Goal: Task Accomplishment & Management: Use online tool/utility

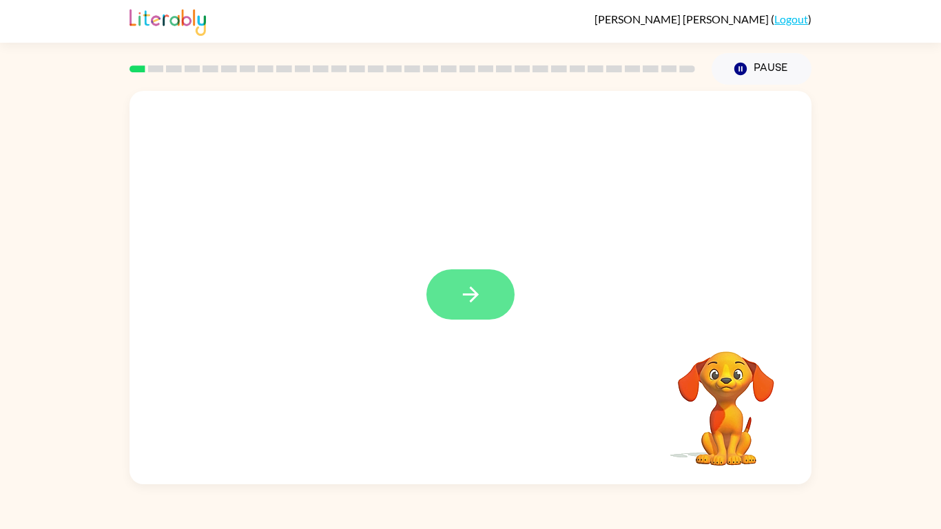
click at [485, 294] on button "button" at bounding box center [470, 294] width 88 height 50
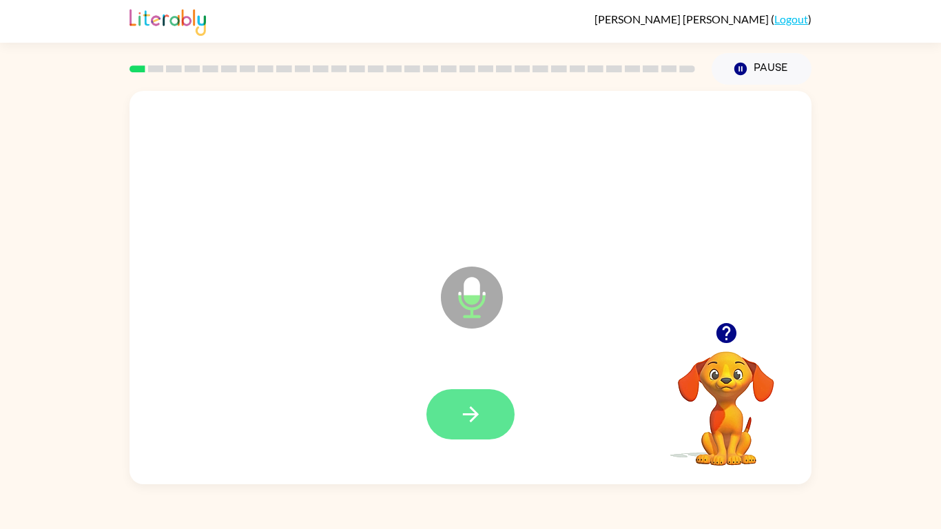
click at [466, 427] on button "button" at bounding box center [470, 414] width 88 height 50
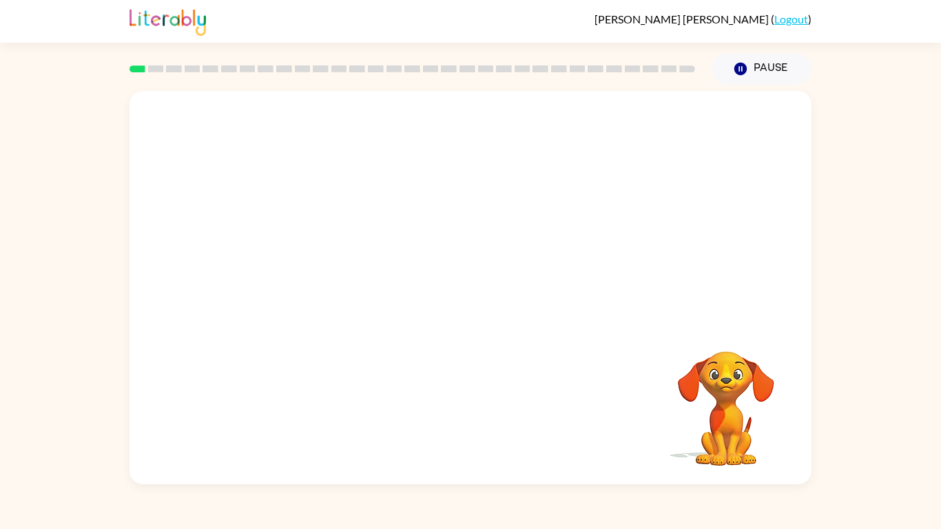
click at [466, 427] on div "Your browser must support playing .mp4 files to use Literably. Please try using…" at bounding box center [470, 287] width 682 height 393
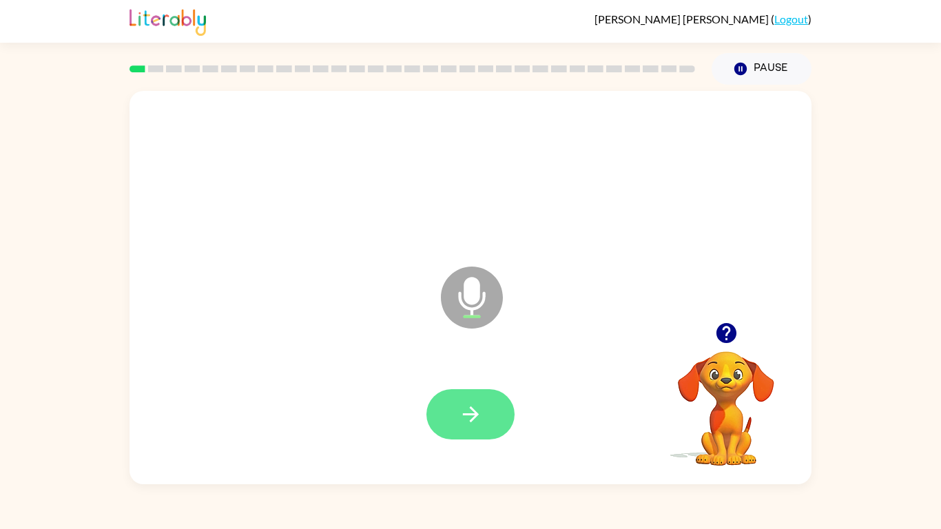
click at [481, 392] on button "button" at bounding box center [470, 414] width 88 height 50
click at [461, 411] on icon "button" at bounding box center [471, 414] width 24 height 24
click at [481, 423] on icon "button" at bounding box center [471, 414] width 24 height 24
click at [479, 417] on icon "button" at bounding box center [471, 414] width 24 height 24
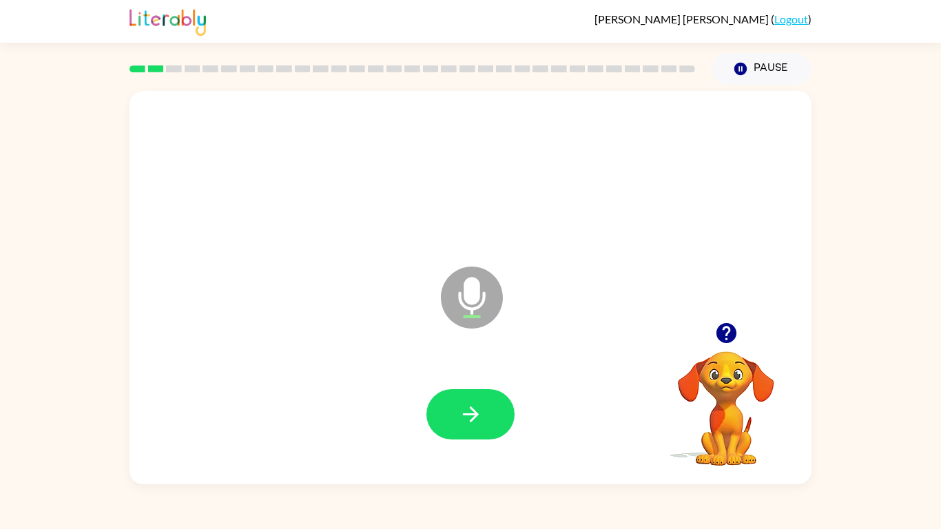
click at [479, 417] on icon "button" at bounding box center [471, 414] width 24 height 24
click at [729, 326] on icon "button" at bounding box center [725, 333] width 20 height 20
click at [729, 326] on div "Microphone The Microphone is here when it is your turn to talk" at bounding box center [470, 287] width 682 height 393
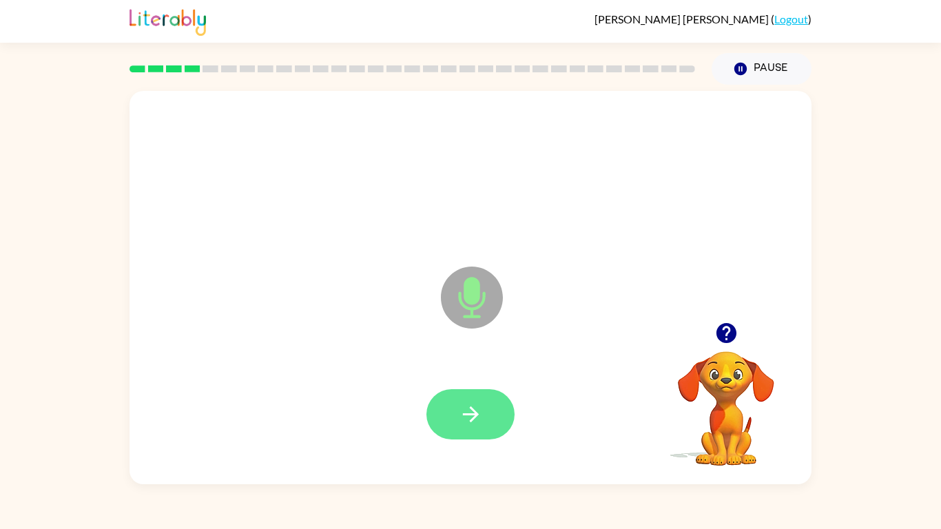
click at [481, 414] on icon "button" at bounding box center [471, 414] width 24 height 24
click at [463, 412] on icon "button" at bounding box center [471, 414] width 24 height 24
click at [725, 339] on icon "button" at bounding box center [726, 333] width 24 height 24
click at [487, 409] on button "button" at bounding box center [470, 414] width 88 height 50
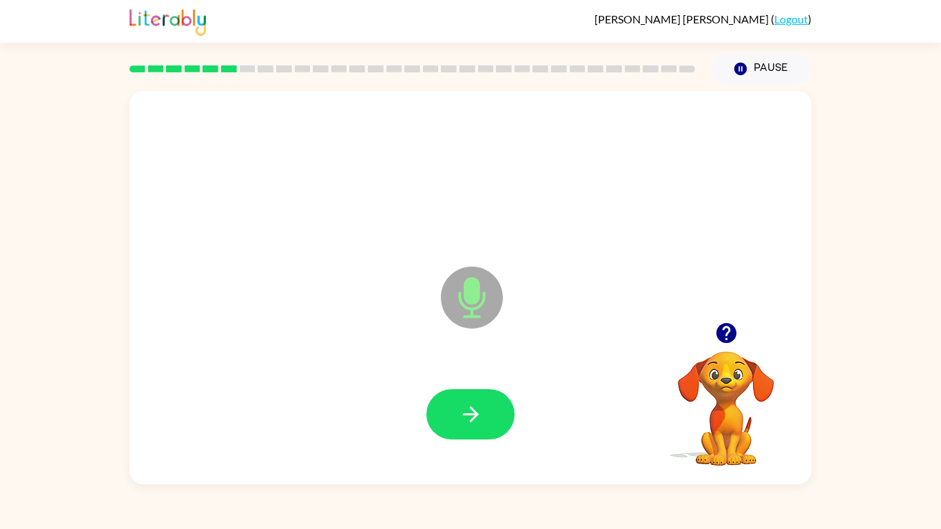
click at [487, 409] on button "button" at bounding box center [470, 414] width 88 height 50
click at [469, 398] on button "button" at bounding box center [470, 414] width 88 height 50
click at [472, 406] on icon "button" at bounding box center [471, 414] width 24 height 24
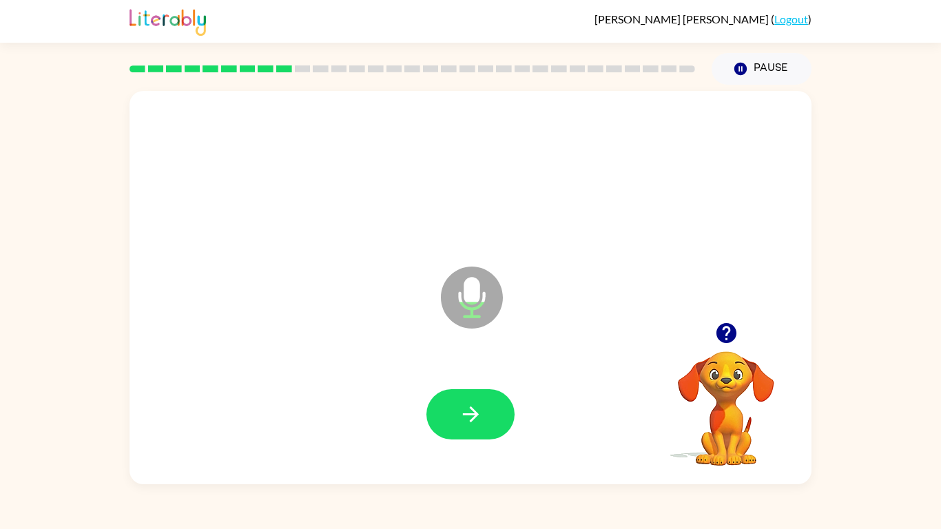
click at [720, 335] on icon "button" at bounding box center [725, 333] width 20 height 20
click at [470, 410] on icon "button" at bounding box center [471, 414] width 24 height 24
click at [490, 403] on button "button" at bounding box center [470, 414] width 88 height 50
click at [490, 403] on div at bounding box center [470, 414] width 88 height 50
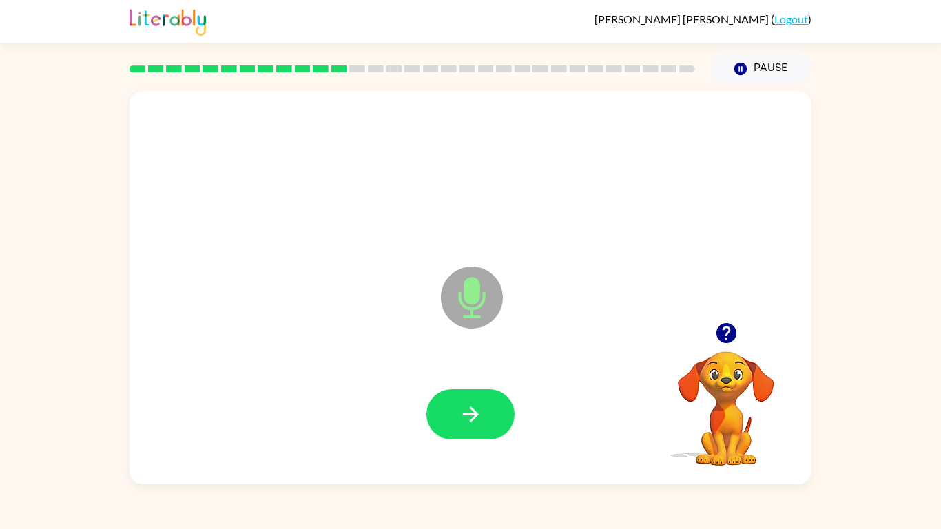
click at [490, 403] on button "button" at bounding box center [470, 414] width 88 height 50
click at [471, 431] on button "button" at bounding box center [470, 414] width 88 height 50
click at [470, 411] on icon "button" at bounding box center [471, 414] width 24 height 24
click at [468, 420] on icon "button" at bounding box center [471, 414] width 24 height 24
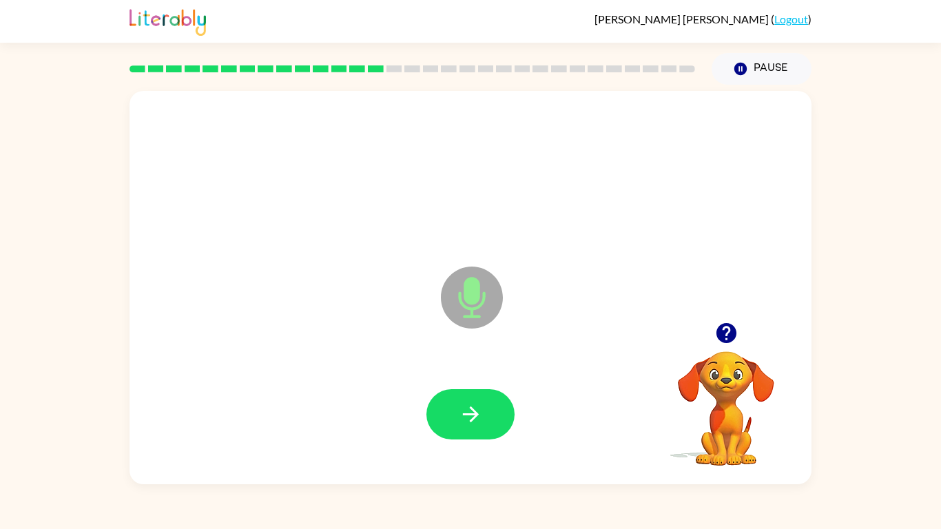
click at [468, 420] on icon "button" at bounding box center [471, 414] width 24 height 24
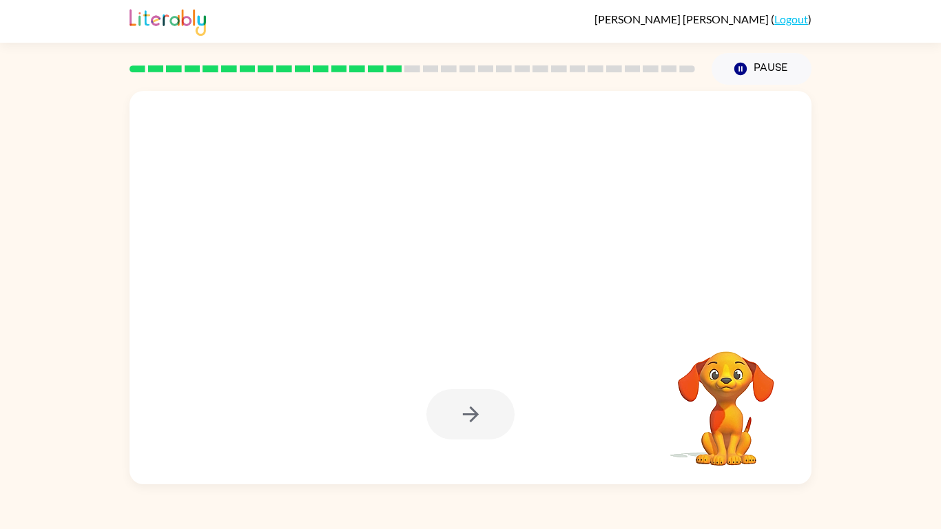
click at [468, 420] on div at bounding box center [470, 414] width 88 height 50
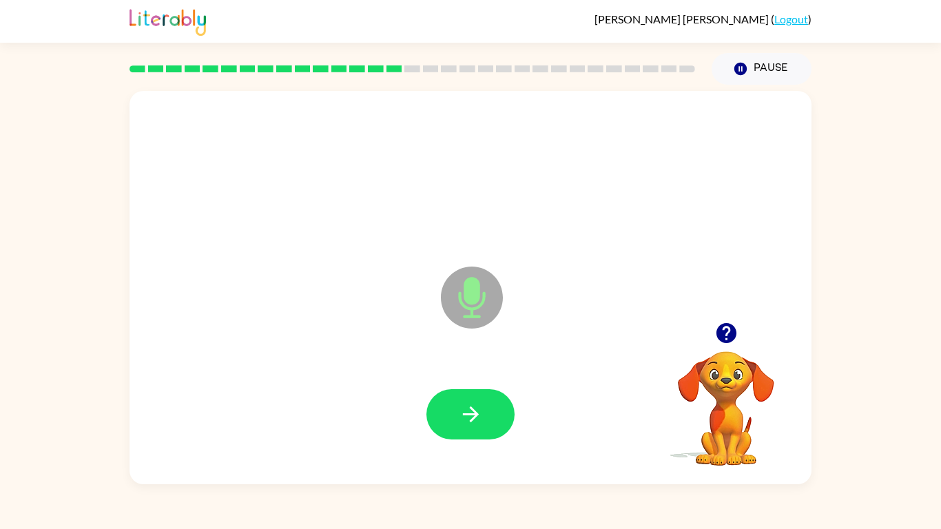
click at [468, 420] on icon "button" at bounding box center [471, 414] width 24 height 24
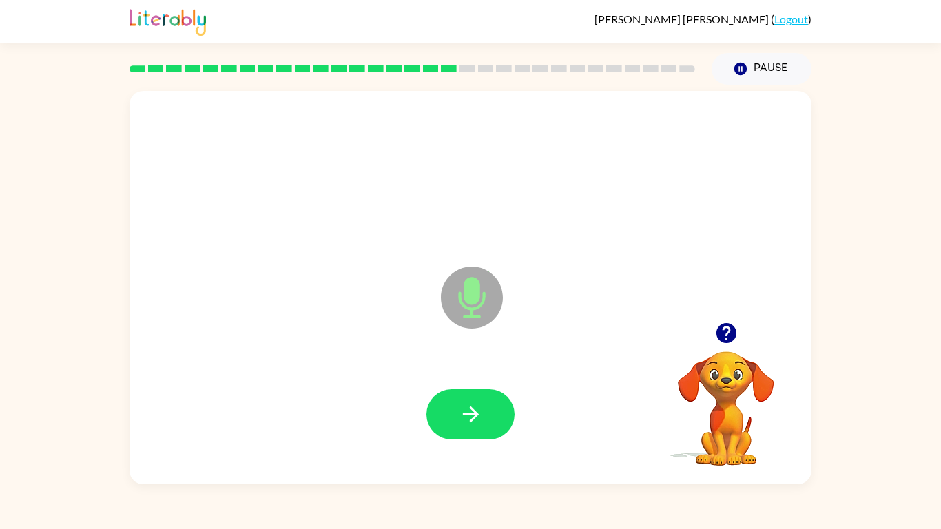
click at [468, 420] on icon "button" at bounding box center [471, 414] width 24 height 24
click at [721, 331] on icon "button" at bounding box center [725, 333] width 20 height 20
click at [737, 331] on icon "button" at bounding box center [726, 333] width 24 height 24
click at [490, 403] on button "button" at bounding box center [470, 414] width 88 height 50
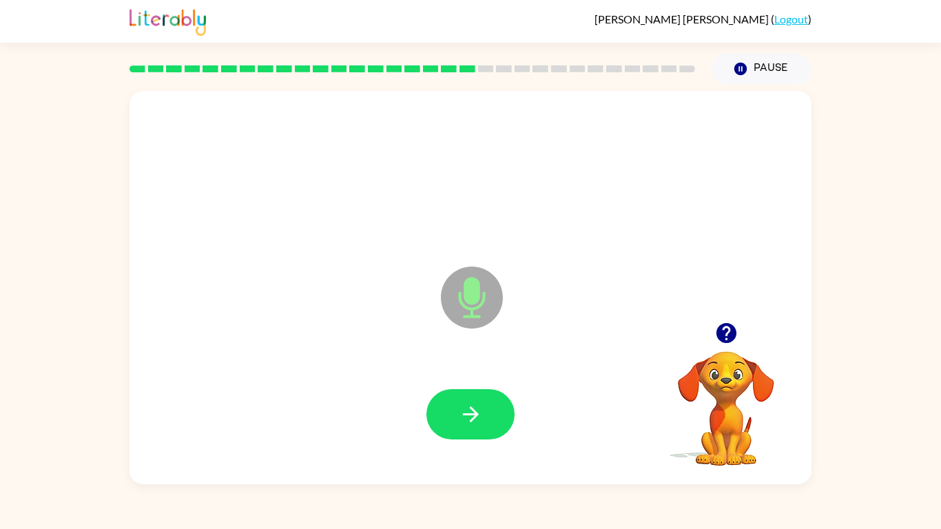
click at [490, 403] on button "button" at bounding box center [470, 414] width 88 height 50
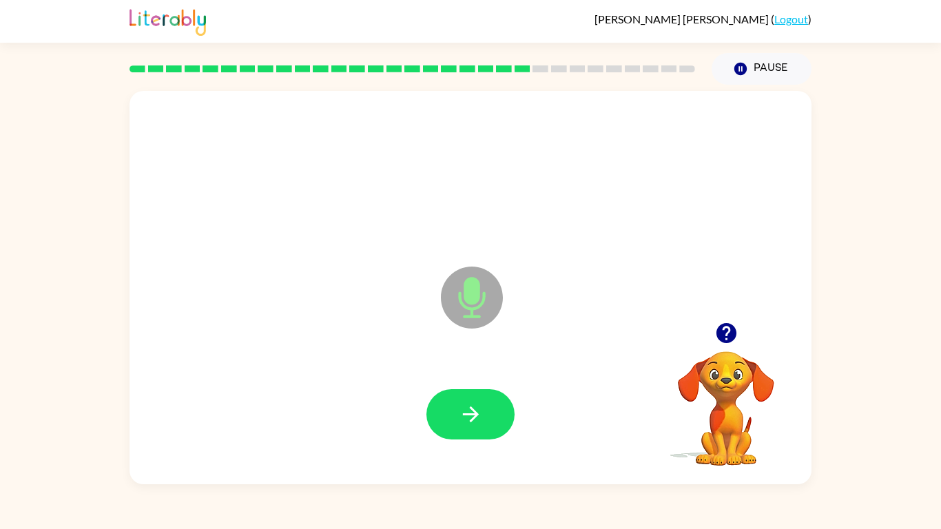
click at [490, 403] on button "button" at bounding box center [470, 414] width 88 height 50
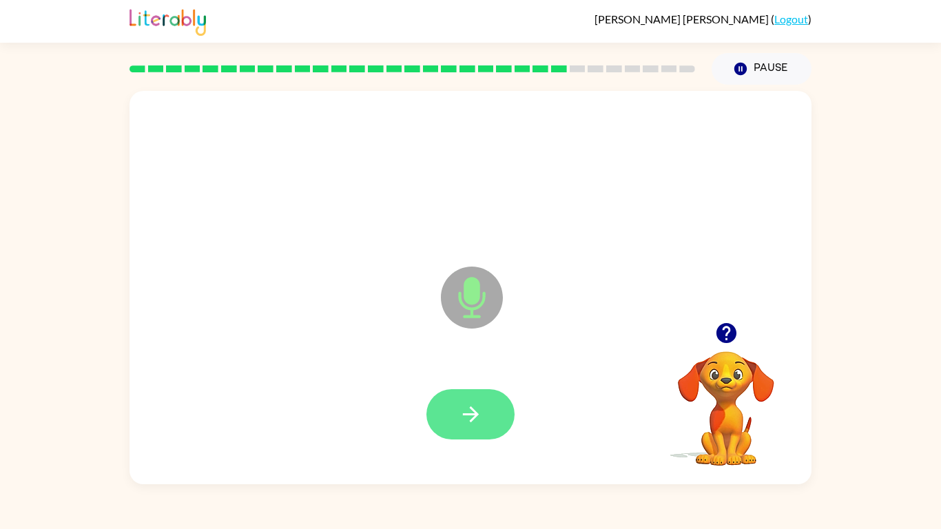
click at [463, 408] on icon "button" at bounding box center [471, 414] width 24 height 24
click at [468, 406] on icon "button" at bounding box center [471, 414] width 24 height 24
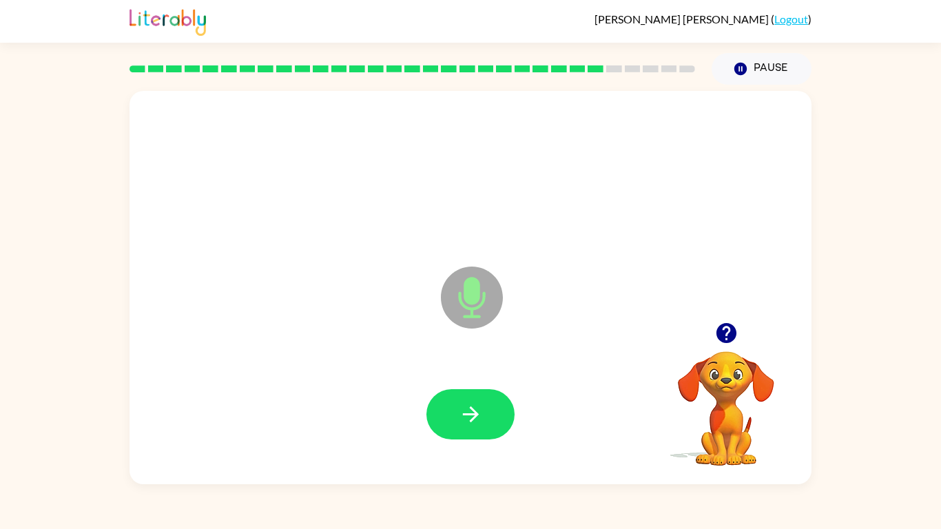
click at [468, 406] on icon "button" at bounding box center [471, 414] width 24 height 24
click at [475, 390] on button "button" at bounding box center [470, 414] width 88 height 50
click at [476, 417] on icon "button" at bounding box center [471, 414] width 24 height 24
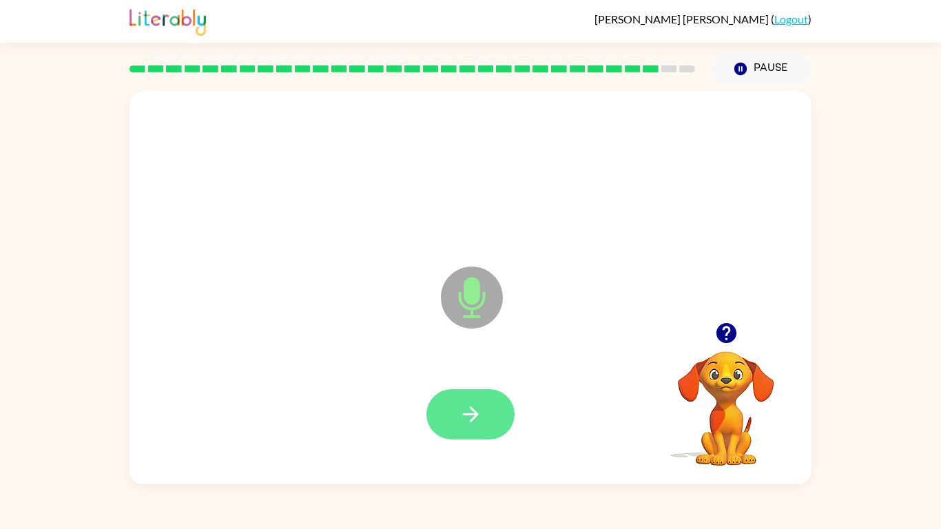
click at [483, 392] on button "button" at bounding box center [470, 414] width 88 height 50
click at [470, 414] on icon "button" at bounding box center [470, 414] width 16 height 16
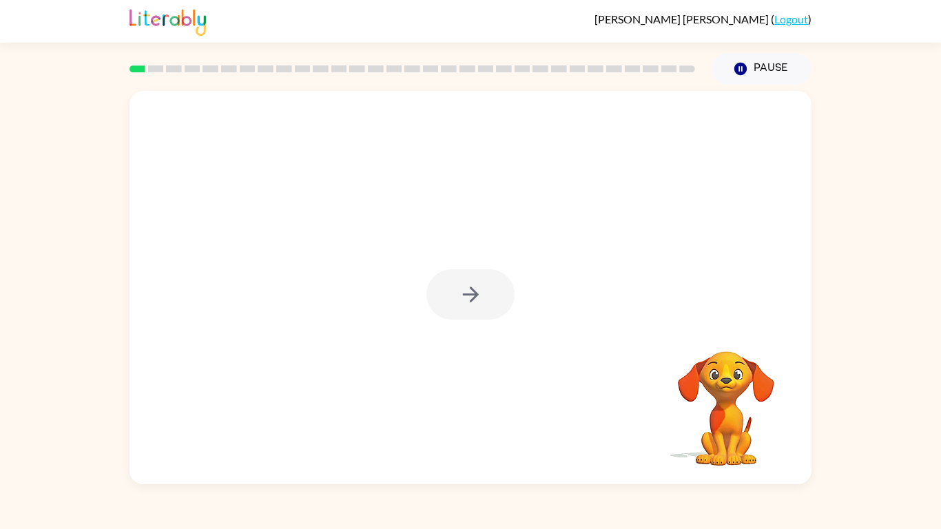
click at [471, 304] on div at bounding box center [470, 294] width 88 height 50
click at [471, 304] on icon "button" at bounding box center [471, 294] width 24 height 24
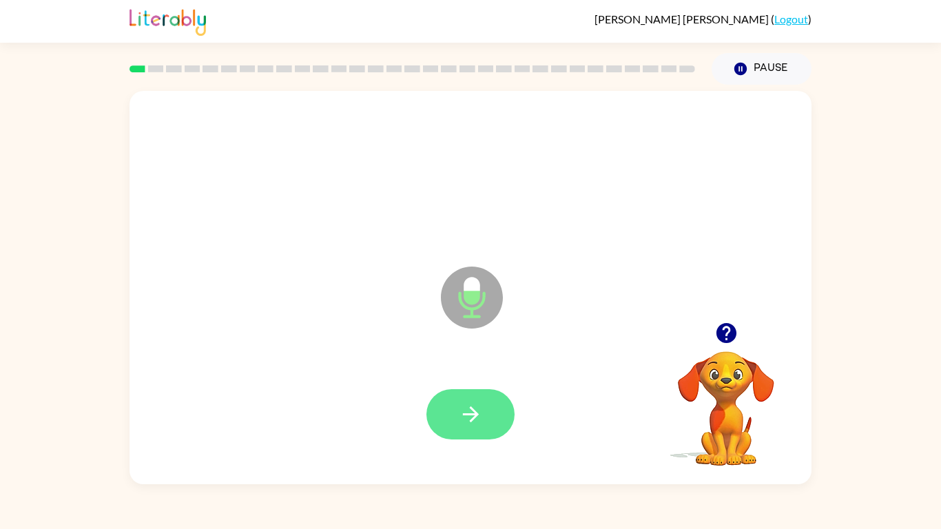
click at [461, 404] on icon "button" at bounding box center [471, 414] width 24 height 24
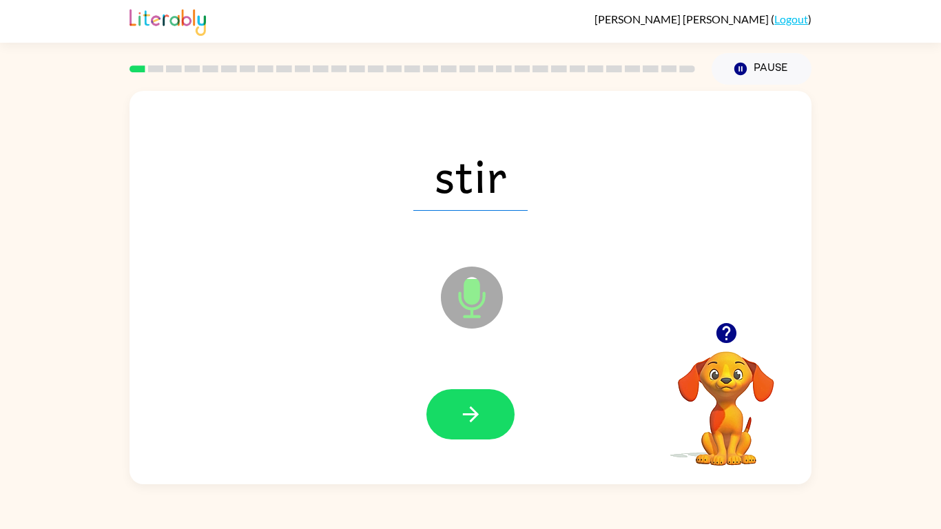
click at [461, 404] on icon "button" at bounding box center [471, 414] width 24 height 24
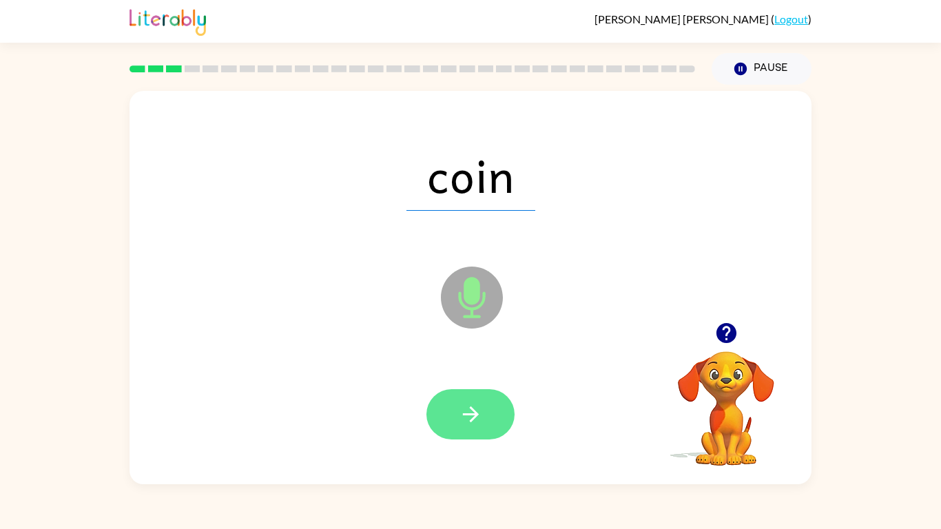
click at [477, 406] on icon "button" at bounding box center [471, 414] width 24 height 24
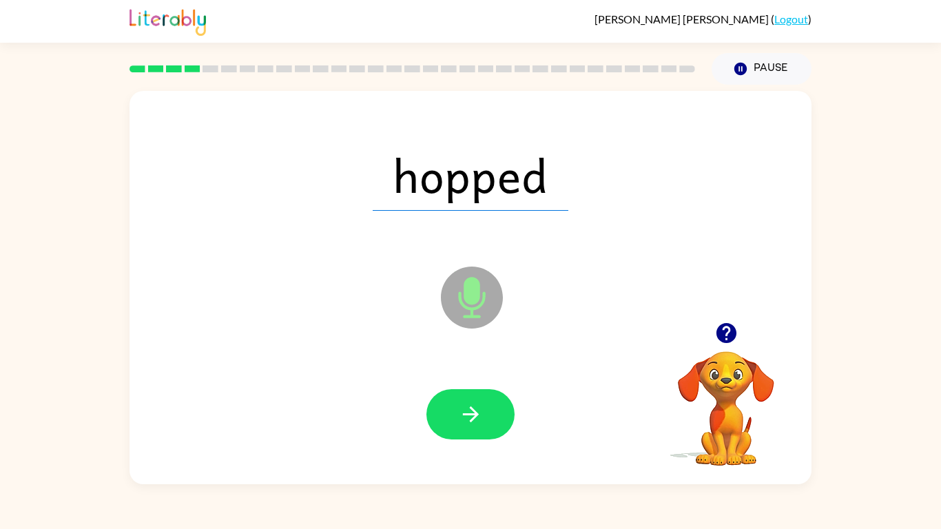
click at [477, 406] on icon "button" at bounding box center [471, 414] width 24 height 24
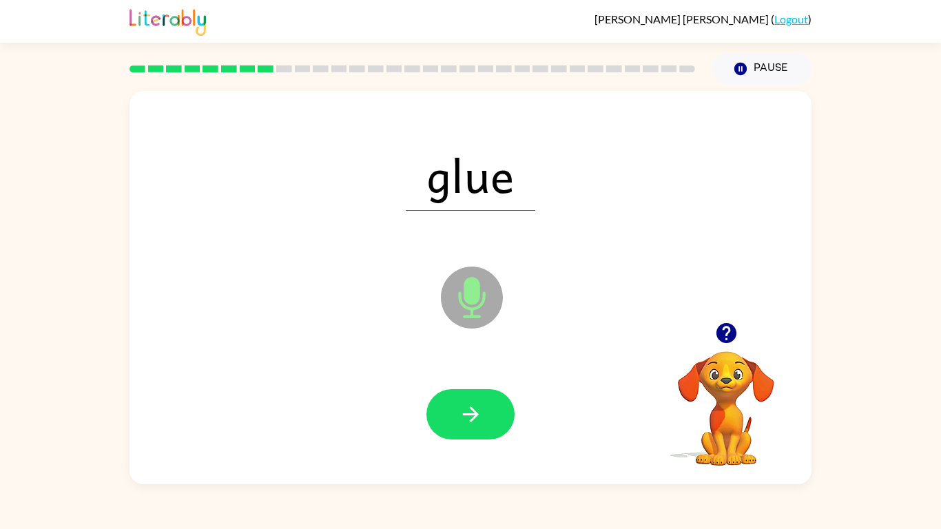
click at [477, 406] on icon "button" at bounding box center [471, 414] width 24 height 24
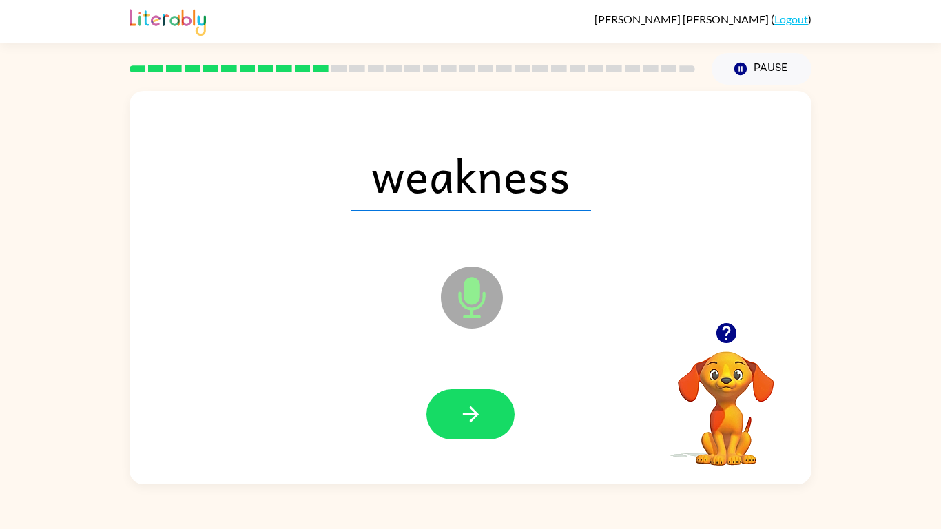
click at [477, 406] on icon "button" at bounding box center [471, 414] width 24 height 24
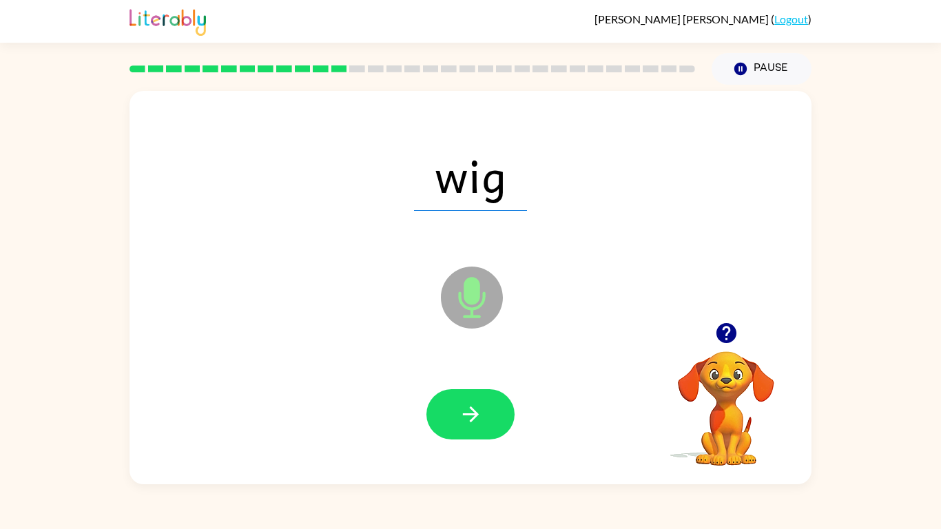
click at [477, 406] on icon "button" at bounding box center [471, 414] width 24 height 24
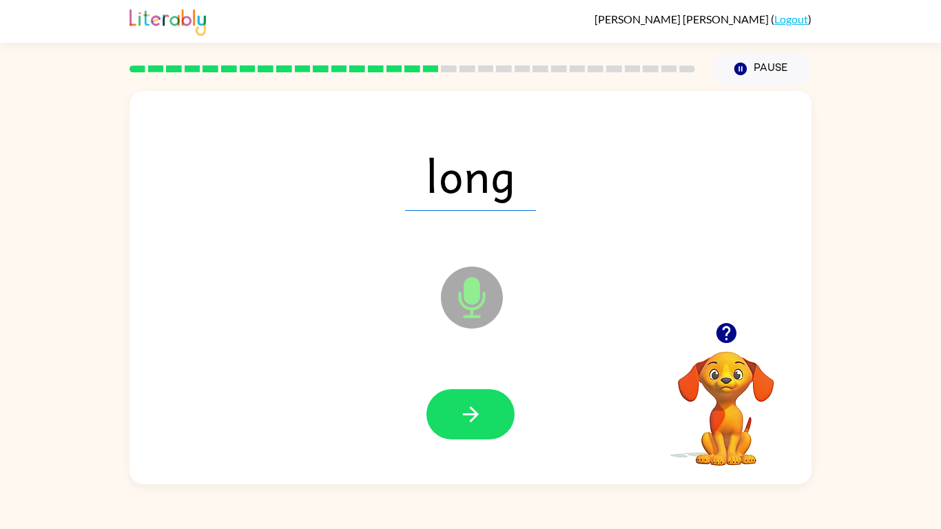
click at [477, 406] on icon "button" at bounding box center [471, 414] width 24 height 24
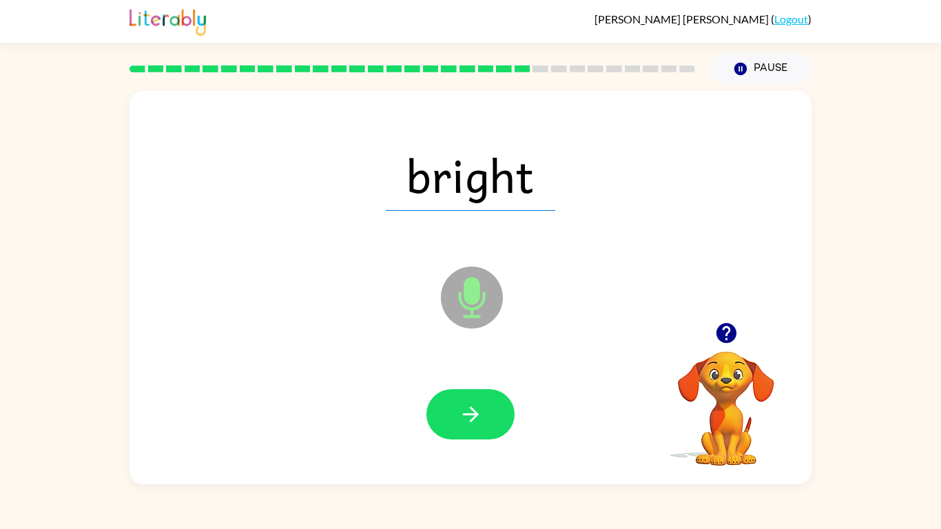
click at [477, 406] on icon "button" at bounding box center [471, 414] width 24 height 24
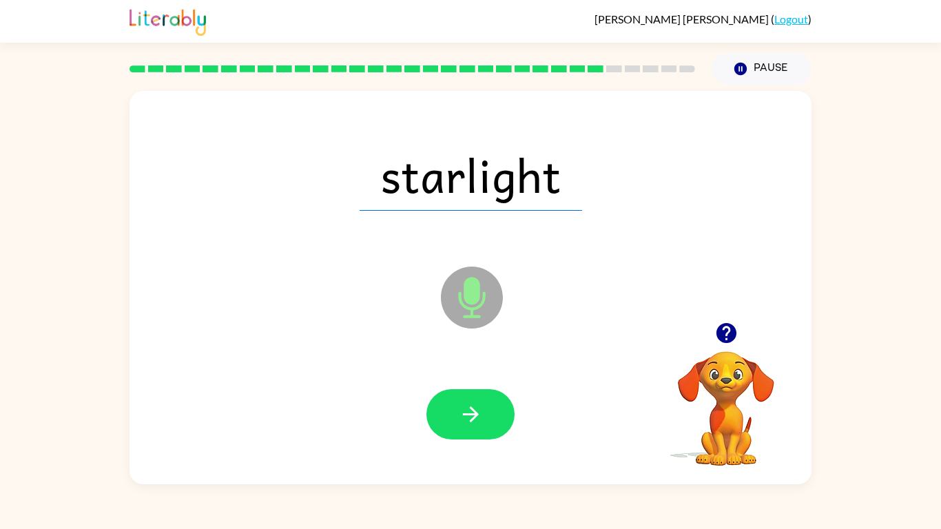
click at [477, 406] on icon "button" at bounding box center [471, 414] width 24 height 24
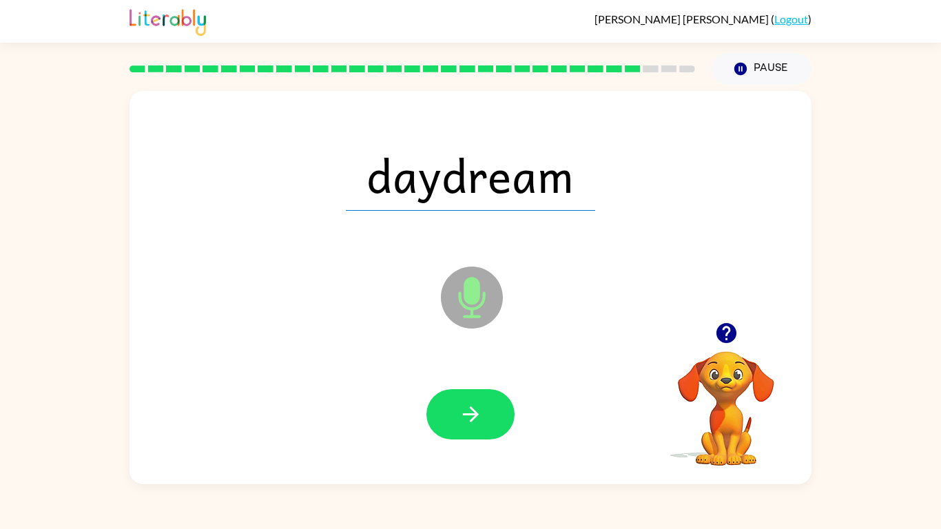
click at [477, 406] on icon "button" at bounding box center [471, 414] width 24 height 24
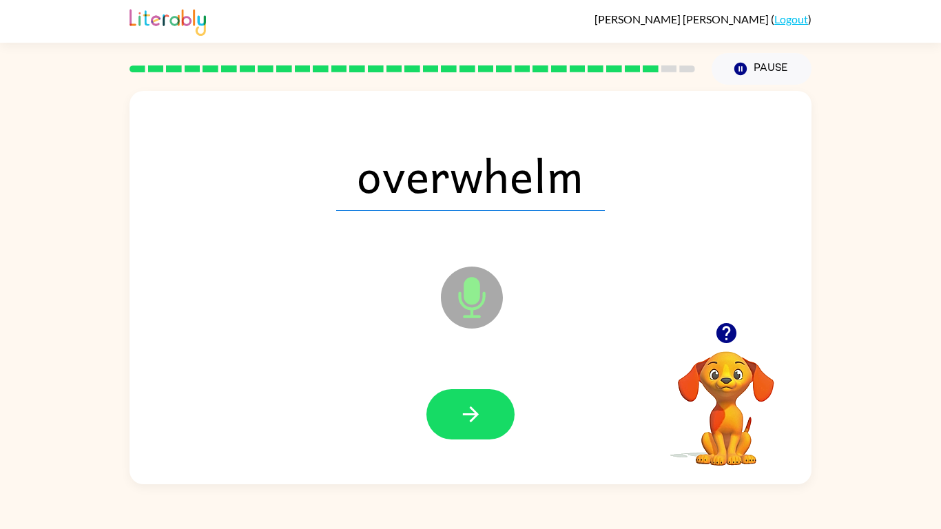
click at [477, 406] on icon "button" at bounding box center [471, 414] width 24 height 24
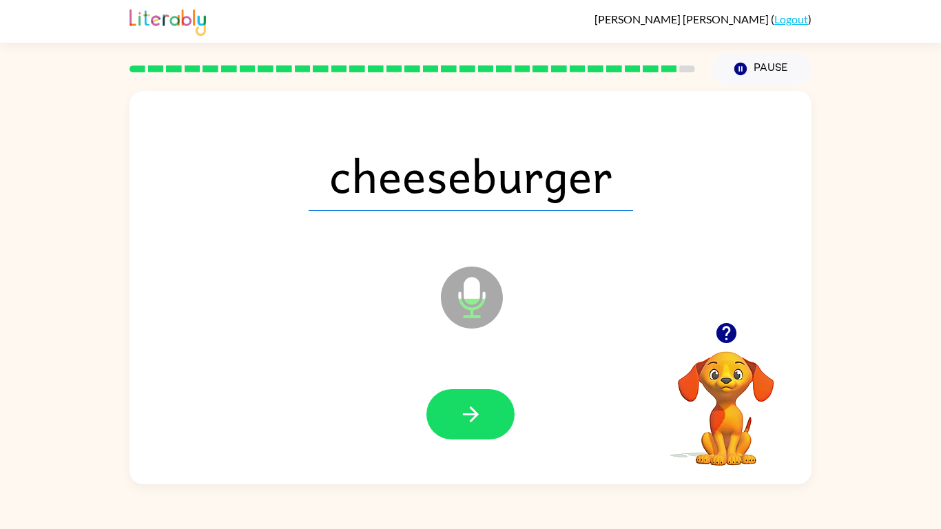
click at [477, 406] on icon "button" at bounding box center [471, 414] width 24 height 24
